Goal: Use online tool/utility

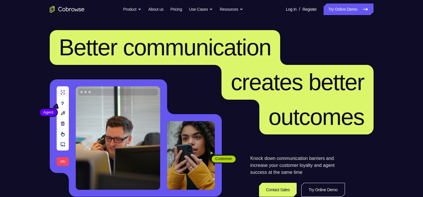
click at [324, 184] on link "Try Online Demo" at bounding box center [322, 189] width 43 height 14
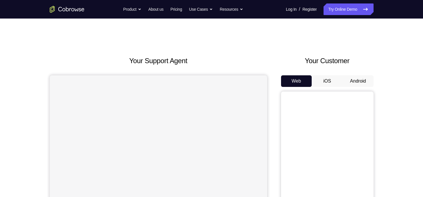
click at [356, 82] on button "Android" at bounding box center [358, 81] width 31 height 12
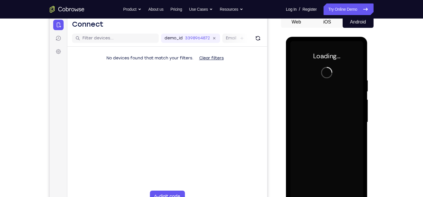
click at [339, 127] on div at bounding box center [326, 122] width 73 height 162
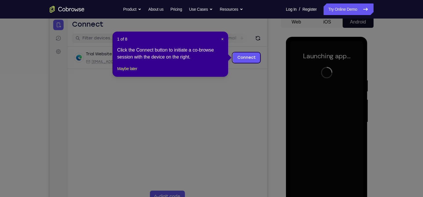
click at [270, 43] on icon at bounding box center [213, 98] width 427 height 197
click at [221, 39] on span "×" at bounding box center [222, 39] width 2 height 5
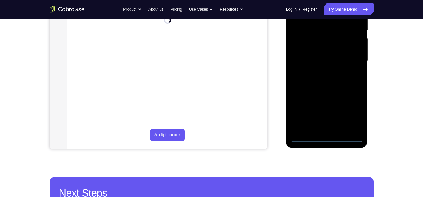
scroll to position [125, 0]
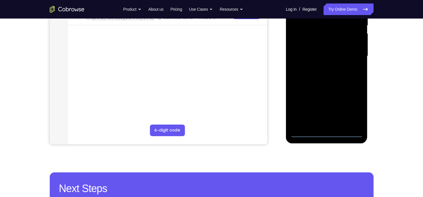
click at [330, 133] on div at bounding box center [326, 56] width 73 height 162
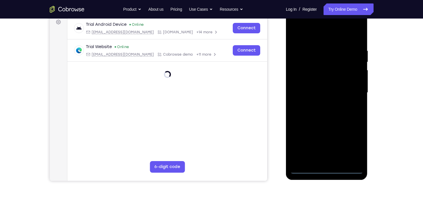
scroll to position [76, 0]
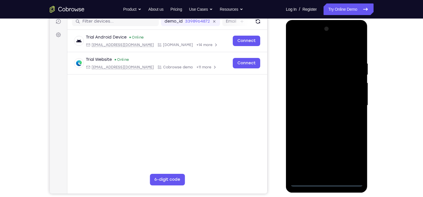
click at [326, 180] on div at bounding box center [326, 105] width 73 height 162
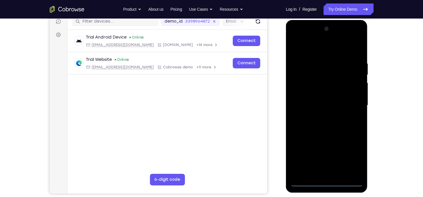
click at [326, 180] on div at bounding box center [326, 105] width 73 height 162
click at [353, 157] on div at bounding box center [326, 105] width 73 height 162
click at [303, 37] on div at bounding box center [326, 105] width 73 height 162
click at [318, 75] on div at bounding box center [326, 105] width 73 height 162
click at [333, 112] on div at bounding box center [326, 105] width 73 height 162
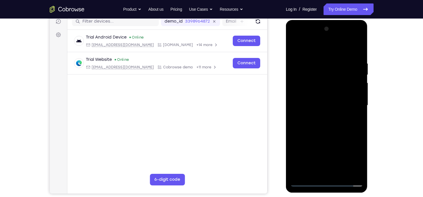
click at [314, 85] on div at bounding box center [326, 105] width 73 height 162
click at [349, 96] on div at bounding box center [326, 105] width 73 height 162
click at [326, 89] on div at bounding box center [326, 105] width 73 height 162
drag, startPoint x: 328, startPoint y: 88, endPoint x: 327, endPoint y: 52, distance: 35.6
click at [327, 52] on div at bounding box center [326, 105] width 73 height 162
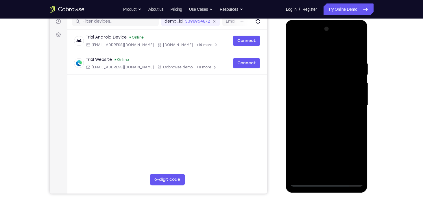
click at [322, 94] on div at bounding box center [326, 105] width 73 height 162
click at [310, 57] on div at bounding box center [326, 105] width 73 height 162
drag, startPoint x: 328, startPoint y: 80, endPoint x: 325, endPoint y: 180, distance: 100.1
click at [325, 180] on div at bounding box center [326, 105] width 73 height 162
drag, startPoint x: 329, startPoint y: 86, endPoint x: 327, endPoint y: 150, distance: 64.5
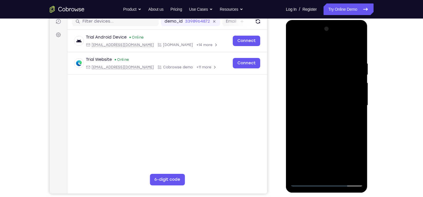
click at [327, 150] on div at bounding box center [326, 105] width 73 height 162
click at [328, 88] on div at bounding box center [326, 105] width 73 height 162
click at [309, 75] on div at bounding box center [326, 105] width 73 height 162
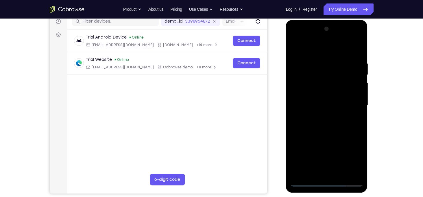
click at [309, 75] on div at bounding box center [326, 105] width 73 height 162
click at [338, 112] on div at bounding box center [326, 105] width 73 height 162
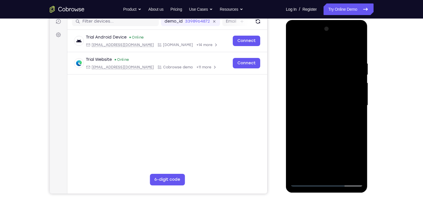
click at [339, 112] on div at bounding box center [326, 105] width 73 height 162
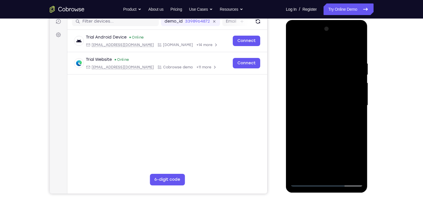
click at [339, 112] on div at bounding box center [326, 105] width 73 height 162
click at [344, 134] on div at bounding box center [326, 105] width 73 height 162
click at [331, 169] on div at bounding box center [326, 105] width 73 height 162
click at [328, 153] on div at bounding box center [326, 105] width 73 height 162
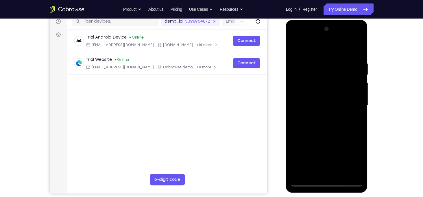
click at [326, 104] on div at bounding box center [326, 105] width 73 height 162
click at [309, 115] on div at bounding box center [326, 105] width 73 height 162
click at [296, 46] on div at bounding box center [326, 105] width 73 height 162
click at [323, 91] on div at bounding box center [326, 105] width 73 height 162
click at [306, 112] on div at bounding box center [326, 105] width 73 height 162
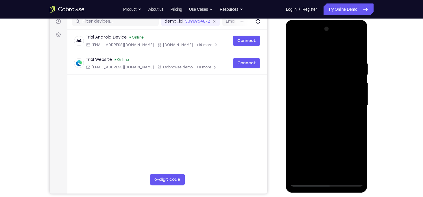
click at [306, 112] on div at bounding box center [326, 105] width 73 height 162
click at [305, 143] on div at bounding box center [326, 105] width 73 height 162
click at [306, 183] on div at bounding box center [326, 105] width 73 height 162
click at [335, 89] on div at bounding box center [326, 105] width 73 height 162
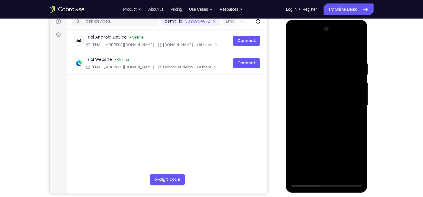
click at [303, 155] on div at bounding box center [326, 105] width 73 height 162
click at [331, 111] on div at bounding box center [326, 105] width 73 height 162
click at [309, 180] on div at bounding box center [326, 105] width 73 height 162
click at [305, 181] on div at bounding box center [326, 105] width 73 height 162
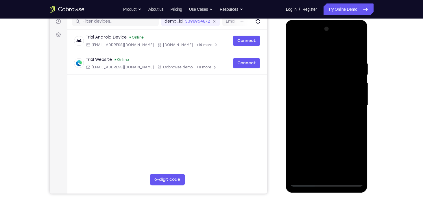
click at [326, 141] on div at bounding box center [326, 105] width 73 height 162
click at [321, 121] on div at bounding box center [326, 105] width 73 height 162
click at [334, 110] on div at bounding box center [326, 105] width 73 height 162
click at [332, 121] on div at bounding box center [326, 105] width 73 height 162
click at [316, 86] on div at bounding box center [326, 105] width 73 height 162
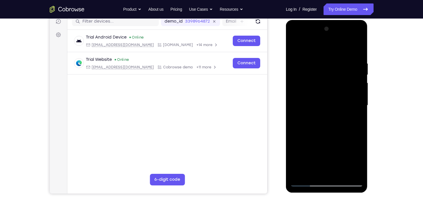
click at [335, 118] on div at bounding box center [326, 105] width 73 height 162
click at [313, 73] on div at bounding box center [326, 105] width 73 height 162
click at [324, 118] on div at bounding box center [326, 105] width 73 height 162
click at [295, 46] on div at bounding box center [326, 105] width 73 height 162
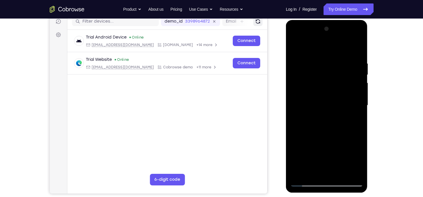
click at [259, 21] on icon "Refresh" at bounding box center [258, 22] width 6 height 6
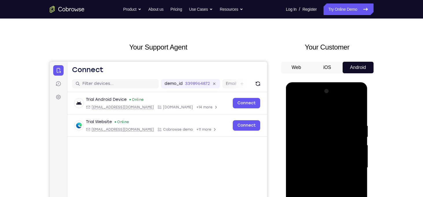
scroll to position [14, 0]
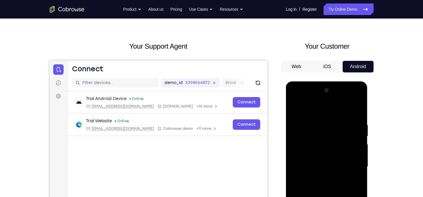
click at [333, 68] on button "iOS" at bounding box center [327, 67] width 31 height 12
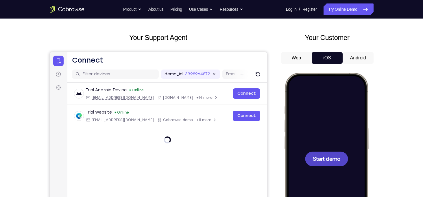
scroll to position [23, 0]
click at [349, 58] on button "Android" at bounding box center [358, 58] width 31 height 12
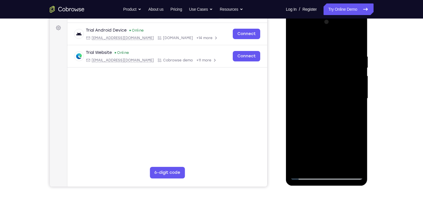
scroll to position [84, 0]
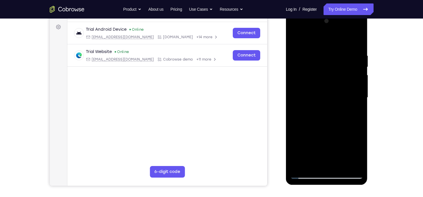
click at [330, 175] on div at bounding box center [326, 97] width 73 height 162
click at [353, 173] on div at bounding box center [326, 97] width 73 height 162
drag, startPoint x: 336, startPoint y: 136, endPoint x: 334, endPoint y: 14, distance: 122.4
click at [334, 14] on div at bounding box center [327, 98] width 82 height 172
drag, startPoint x: 336, startPoint y: 90, endPoint x: 337, endPoint y: -12, distance: 101.8
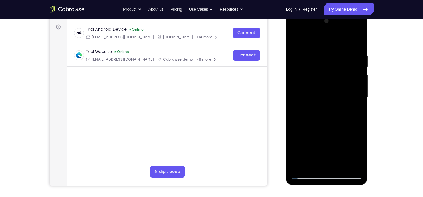
click at [337, 12] on html "Online web based iOS Simulators and Android Emulators. Run iPhone, iPad, Mobile…" at bounding box center [327, 99] width 82 height 174
drag, startPoint x: 332, startPoint y: 110, endPoint x: 346, endPoint y: -12, distance: 122.8
click at [346, 12] on html "Online web based iOS Simulators and Android Emulators. Run iPhone, iPad, Mobile…" at bounding box center [327, 99] width 82 height 174
drag, startPoint x: 337, startPoint y: 139, endPoint x: 340, endPoint y: -12, distance: 151.3
click at [340, 12] on html "Online web based iOS Simulators and Android Emulators. Run iPhone, iPad, Mobile…" at bounding box center [327, 99] width 82 height 174
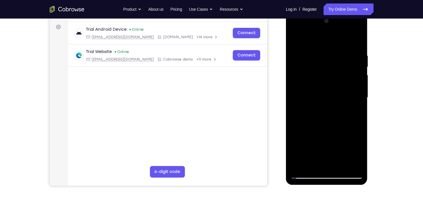
drag, startPoint x: 335, startPoint y: 71, endPoint x: 325, endPoint y: -12, distance: 83.3
click at [325, 12] on html "Online web based iOS Simulators and Android Emulators. Run iPhone, iPad, Mobile…" at bounding box center [327, 99] width 82 height 174
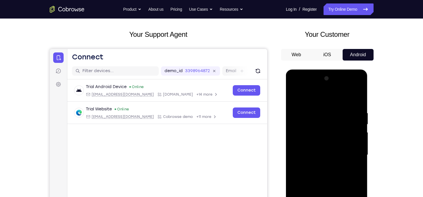
scroll to position [26, 0]
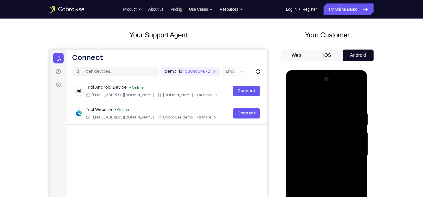
click at [361, 53] on button "Android" at bounding box center [358, 55] width 31 height 12
click at [328, 149] on div at bounding box center [327, 154] width 46 height 15
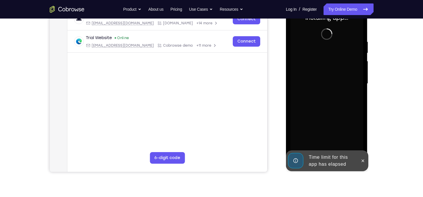
scroll to position [98, 0]
click at [362, 163] on button at bounding box center [362, 160] width 9 height 9
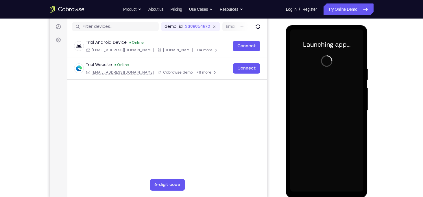
scroll to position [70, 0]
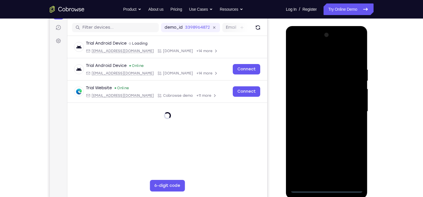
click at [328, 186] on div at bounding box center [326, 111] width 73 height 162
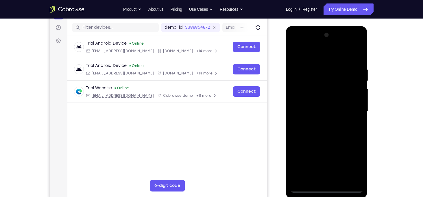
click at [328, 186] on div at bounding box center [326, 111] width 73 height 162
click at [327, 189] on div at bounding box center [326, 111] width 73 height 162
click at [352, 165] on div at bounding box center [326, 111] width 73 height 162
click at [303, 43] on div at bounding box center [326, 111] width 73 height 162
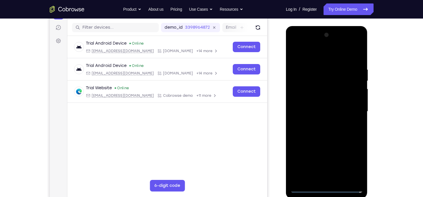
click at [353, 107] on div at bounding box center [326, 111] width 73 height 162
click at [319, 121] on div at bounding box center [326, 111] width 73 height 162
click at [319, 102] on div at bounding box center [326, 111] width 73 height 162
click at [306, 101] on div at bounding box center [326, 111] width 73 height 162
click at [325, 111] on div at bounding box center [326, 111] width 73 height 162
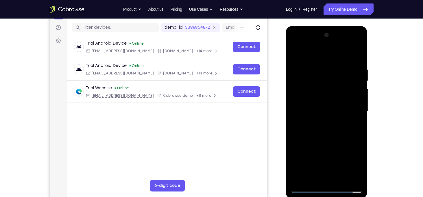
click at [329, 124] on div at bounding box center [326, 111] width 73 height 162
click at [335, 141] on div at bounding box center [326, 111] width 73 height 162
click at [326, 81] on div at bounding box center [326, 111] width 73 height 162
click at [328, 97] on div at bounding box center [326, 111] width 73 height 162
drag, startPoint x: 323, startPoint y: 56, endPoint x: 320, endPoint y: 19, distance: 38.0
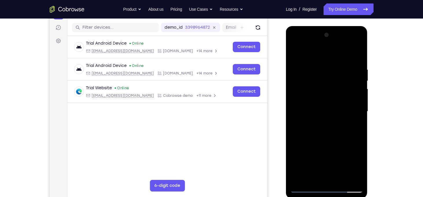
click at [320, 26] on html "Online web based iOS Simulators and Android Emulators. Run iPhone, iPad, Mobile…" at bounding box center [327, 113] width 82 height 174
click at [332, 142] on div at bounding box center [326, 111] width 73 height 162
click at [337, 142] on div at bounding box center [326, 111] width 73 height 162
click at [338, 145] on div at bounding box center [326, 111] width 73 height 162
drag, startPoint x: 327, startPoint y: 130, endPoint x: 345, endPoint y: 10, distance: 121.7
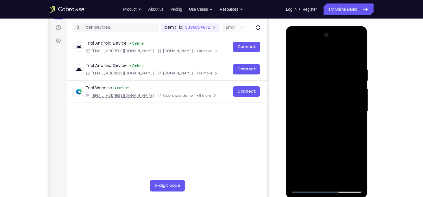
click at [345, 26] on html "Online web based iOS Simulators and Android Emulators. Run iPhone, iPad, Mobile…" at bounding box center [327, 113] width 82 height 174
drag, startPoint x: 335, startPoint y: 105, endPoint x: 331, endPoint y: 183, distance: 78.2
click at [331, 183] on div at bounding box center [326, 111] width 73 height 162
drag, startPoint x: 325, startPoint y: 118, endPoint x: 322, endPoint y: 184, distance: 66.6
click at [322, 184] on div at bounding box center [326, 111] width 73 height 162
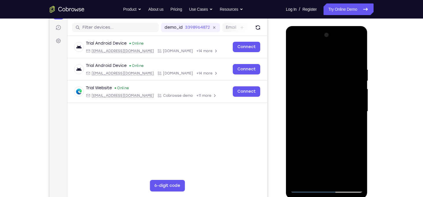
drag, startPoint x: 321, startPoint y: 114, endPoint x: 318, endPoint y: 176, distance: 62.0
click at [318, 176] on div at bounding box center [326, 111] width 73 height 162
click at [324, 99] on div at bounding box center [326, 111] width 73 height 162
drag, startPoint x: 333, startPoint y: 135, endPoint x: 340, endPoint y: 81, distance: 54.8
click at [340, 81] on div at bounding box center [326, 111] width 73 height 162
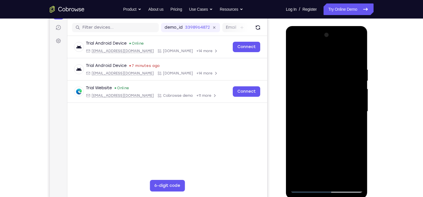
drag, startPoint x: 335, startPoint y: 104, endPoint x: 335, endPoint y: 92, distance: 12.1
click at [335, 92] on div at bounding box center [326, 111] width 73 height 162
click at [309, 92] on div at bounding box center [326, 111] width 73 height 162
click at [311, 116] on div at bounding box center [326, 111] width 73 height 162
drag, startPoint x: 331, startPoint y: 99, endPoint x: 331, endPoint y: 62, distance: 36.2
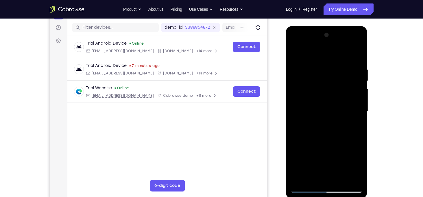
click at [331, 62] on div at bounding box center [326, 111] width 73 height 162
click at [337, 113] on div at bounding box center [326, 111] width 73 height 162
drag, startPoint x: 340, startPoint y: 122, endPoint x: 339, endPoint y: 80, distance: 41.7
click at [339, 80] on div at bounding box center [326, 111] width 73 height 162
drag, startPoint x: 339, startPoint y: 80, endPoint x: 333, endPoint y: 156, distance: 75.7
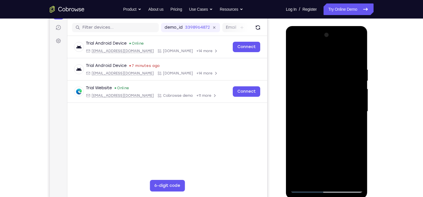
click at [333, 156] on div at bounding box center [326, 111] width 73 height 162
click at [337, 147] on div at bounding box center [326, 111] width 73 height 162
click at [349, 149] on div at bounding box center [326, 111] width 73 height 162
drag, startPoint x: 331, startPoint y: 132, endPoint x: 338, endPoint y: 100, distance: 32.8
click at [338, 100] on div at bounding box center [326, 111] width 73 height 162
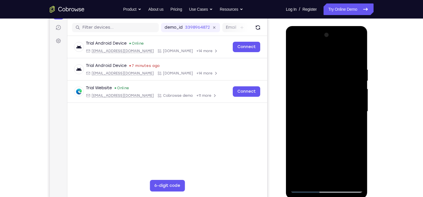
click at [336, 117] on div at bounding box center [326, 111] width 73 height 162
drag, startPoint x: 335, startPoint y: 107, endPoint x: 335, endPoint y: 64, distance: 43.1
click at [335, 64] on div at bounding box center [326, 111] width 73 height 162
click at [341, 106] on div at bounding box center [326, 111] width 73 height 162
click at [307, 187] on div at bounding box center [326, 111] width 73 height 162
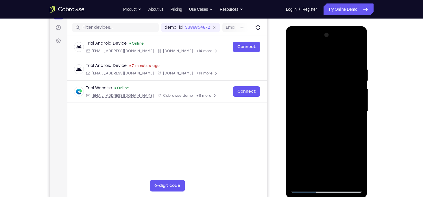
click at [307, 187] on div at bounding box center [326, 111] width 73 height 162
click at [307, 55] on div at bounding box center [326, 111] width 73 height 162
click at [341, 54] on div at bounding box center [326, 111] width 73 height 162
click at [323, 106] on div at bounding box center [326, 111] width 73 height 162
click at [307, 83] on div at bounding box center [326, 111] width 73 height 162
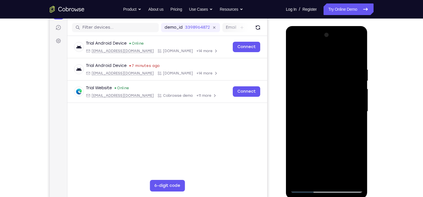
click at [329, 119] on div at bounding box center [326, 111] width 73 height 162
click at [332, 85] on div at bounding box center [326, 111] width 73 height 162
click at [329, 93] on div at bounding box center [326, 111] width 73 height 162
click at [331, 110] on div at bounding box center [326, 111] width 73 height 162
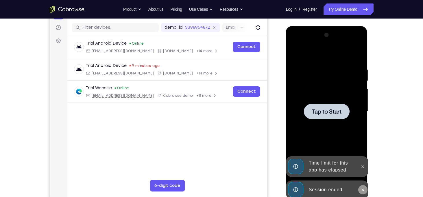
click at [364, 189] on icon at bounding box center [363, 189] width 5 height 5
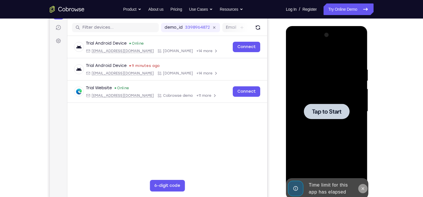
click at [364, 189] on icon at bounding box center [363, 188] width 3 height 3
